Goal: Find specific page/section: Find specific page/section

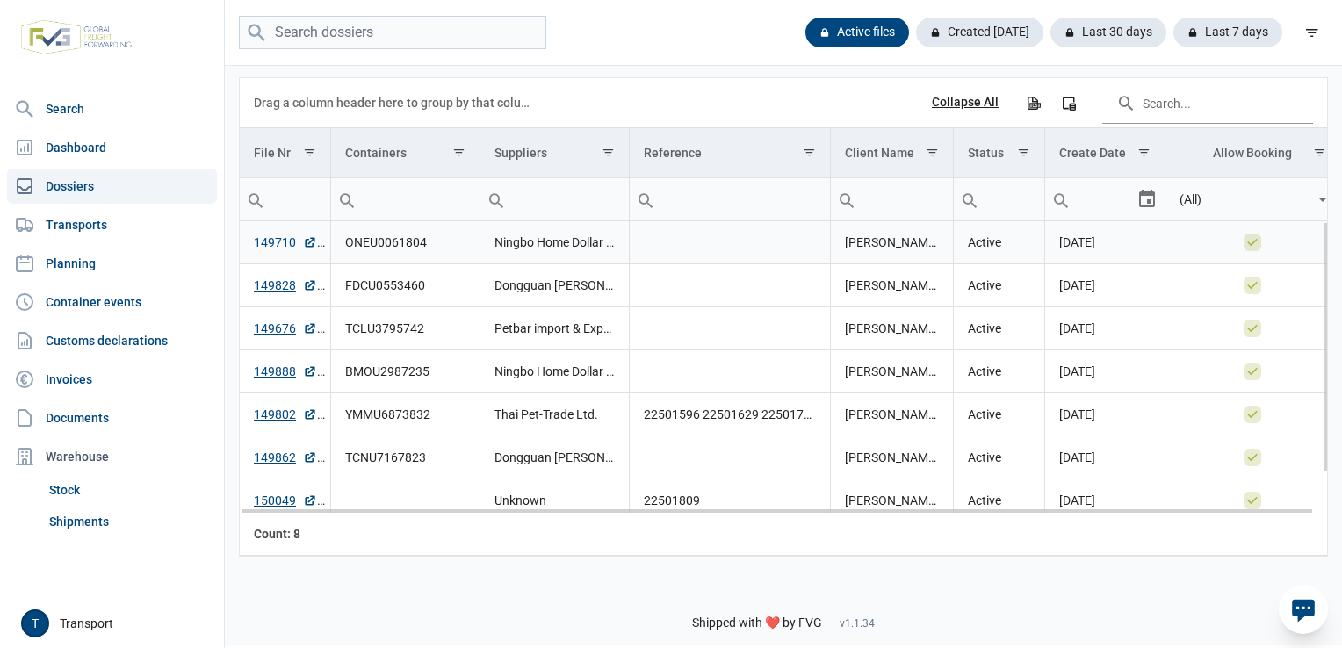
click at [281, 247] on link "149710" at bounding box center [285, 243] width 63 height 18
